Goal: Navigation & Orientation: Go to known website

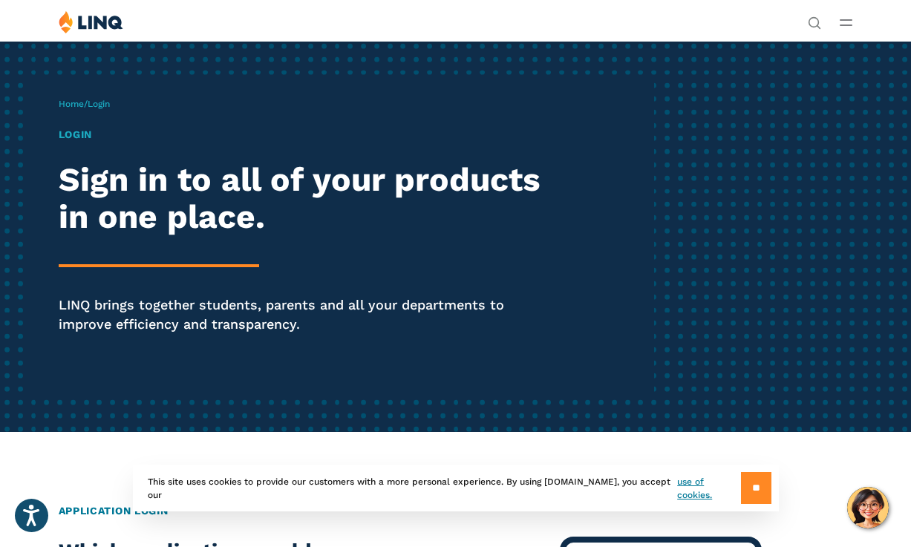
click at [753, 487] on input "**" at bounding box center [756, 488] width 30 height 32
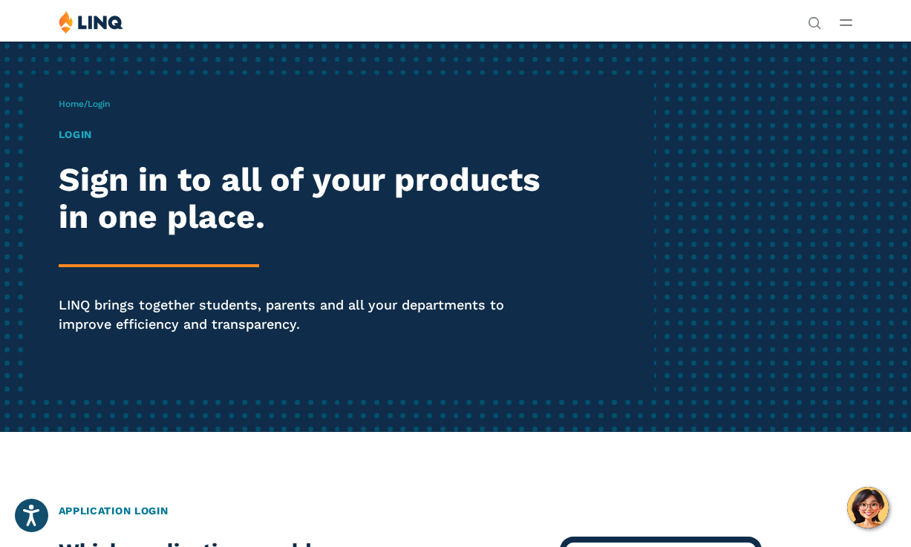
click at [842, 23] on icon "Open Main Menu" at bounding box center [845, 22] width 13 height 7
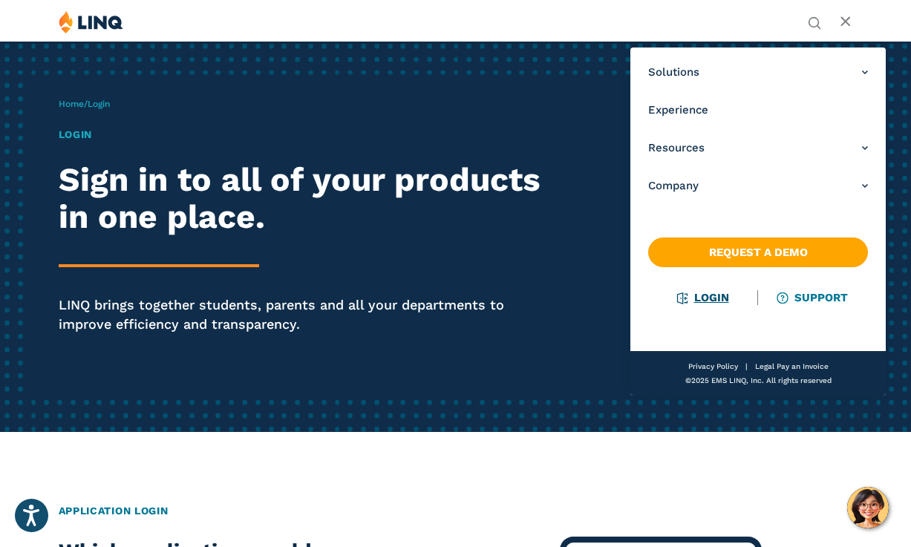
click at [706, 295] on link "Login" at bounding box center [702, 297] width 51 height 13
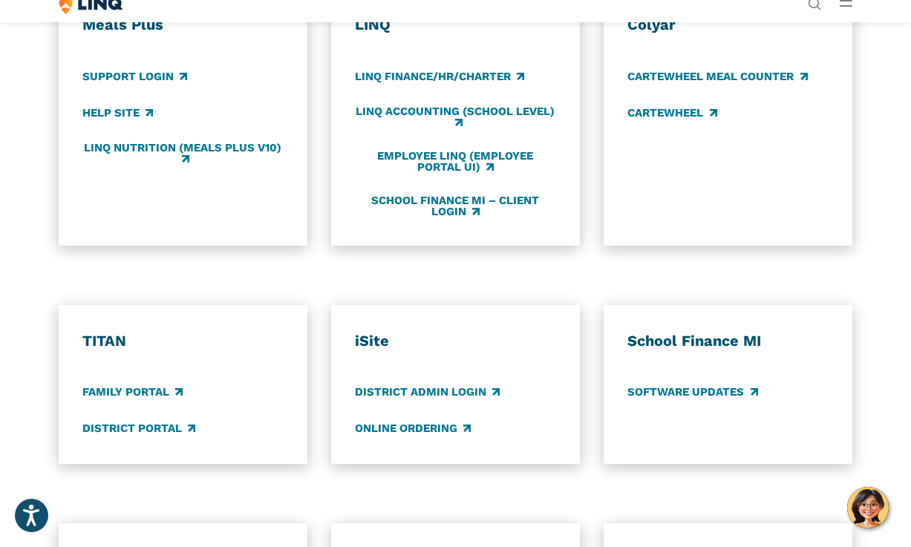
scroll to position [764, 0]
